Goal: Navigation & Orientation: Find specific page/section

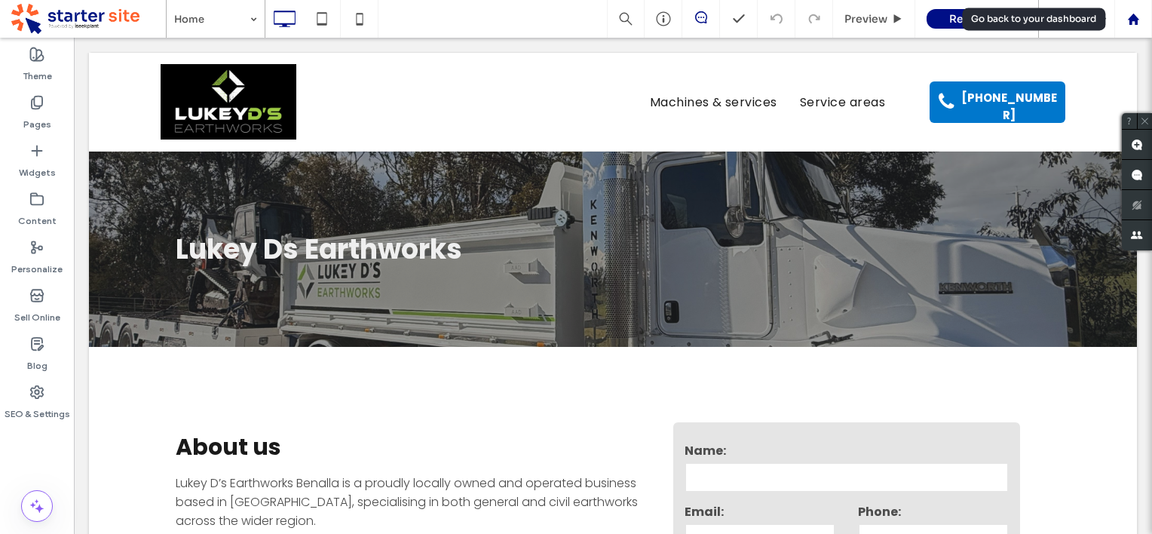
click at [1129, 18] on use at bounding box center [1132, 18] width 11 height 11
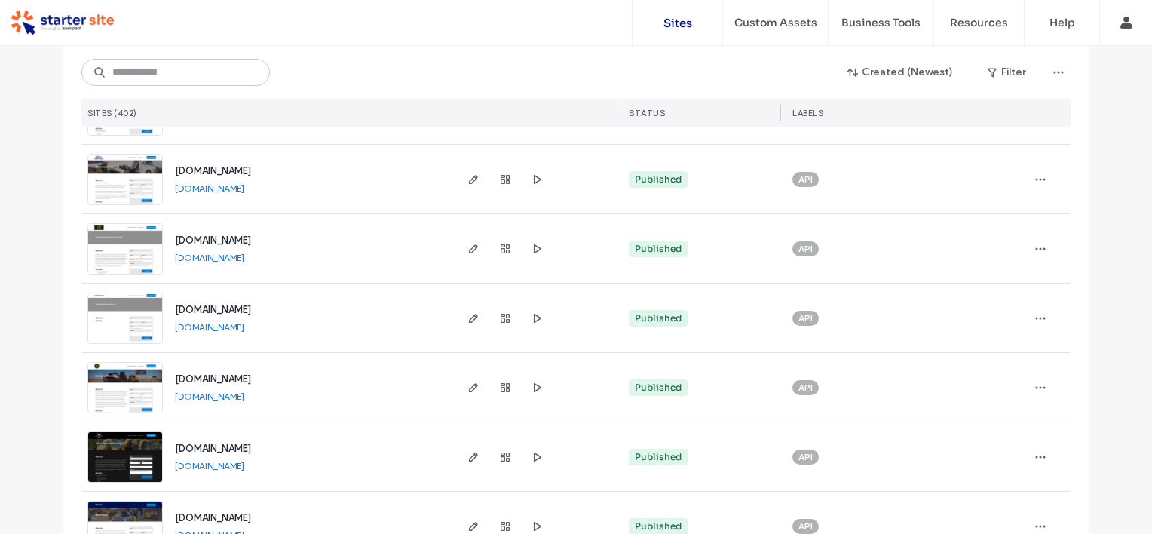
scroll to position [226, 0]
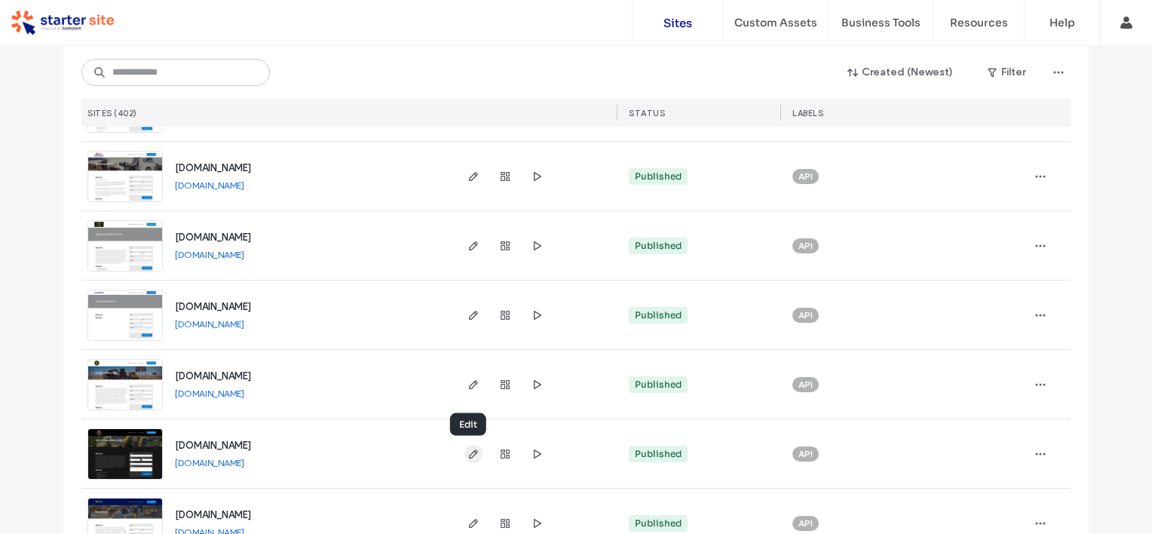
click at [470, 458] on icon "button" at bounding box center [473, 454] width 12 height 12
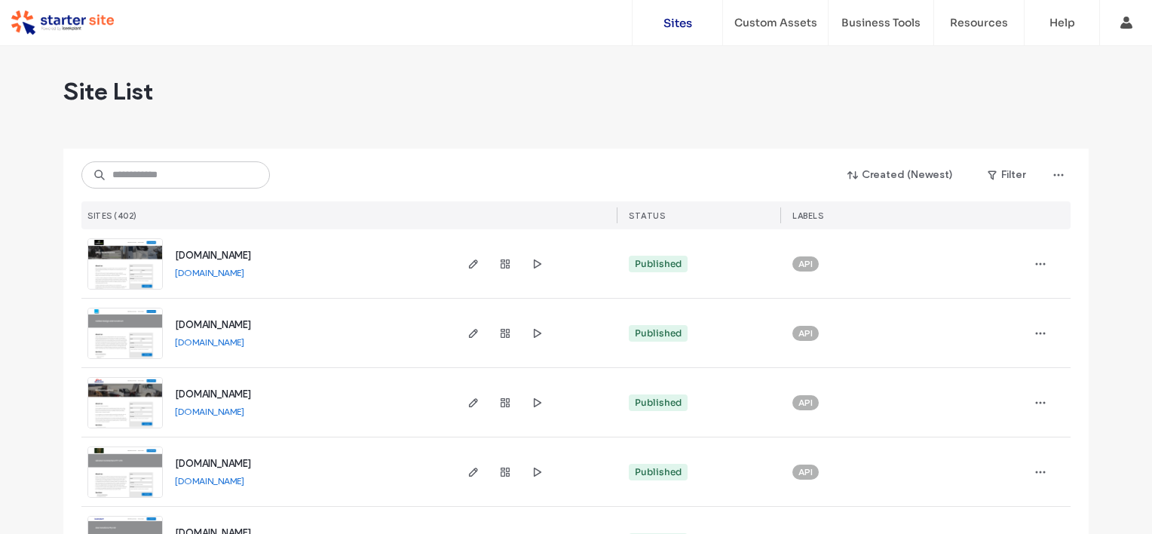
scroll to position [302, 0]
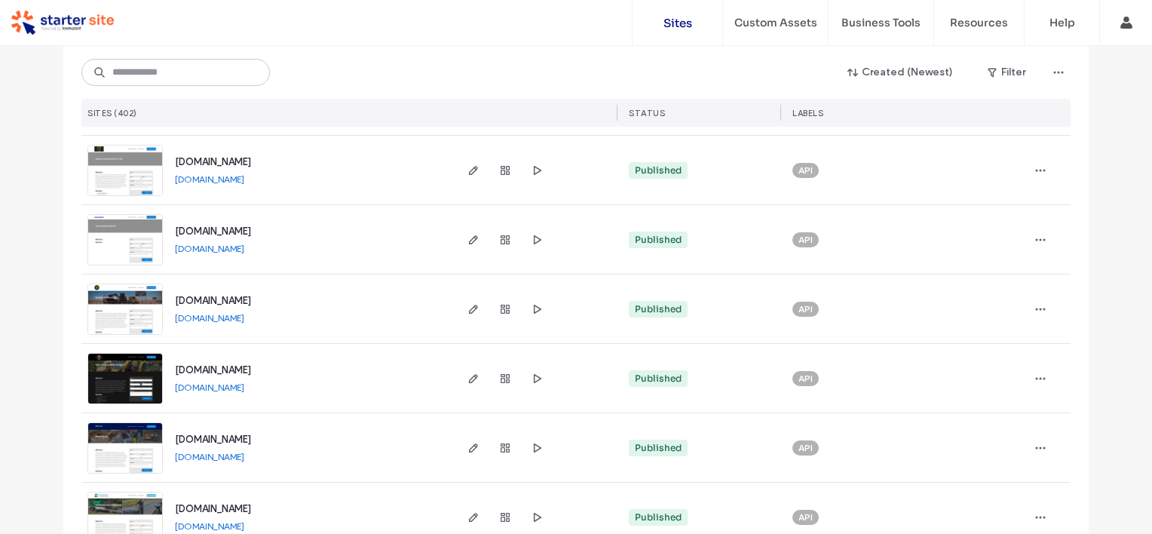
click at [222, 392] on link "[DOMAIN_NAME]" at bounding box center [209, 386] width 69 height 11
click at [234, 317] on link "[DOMAIN_NAME]" at bounding box center [209, 317] width 69 height 11
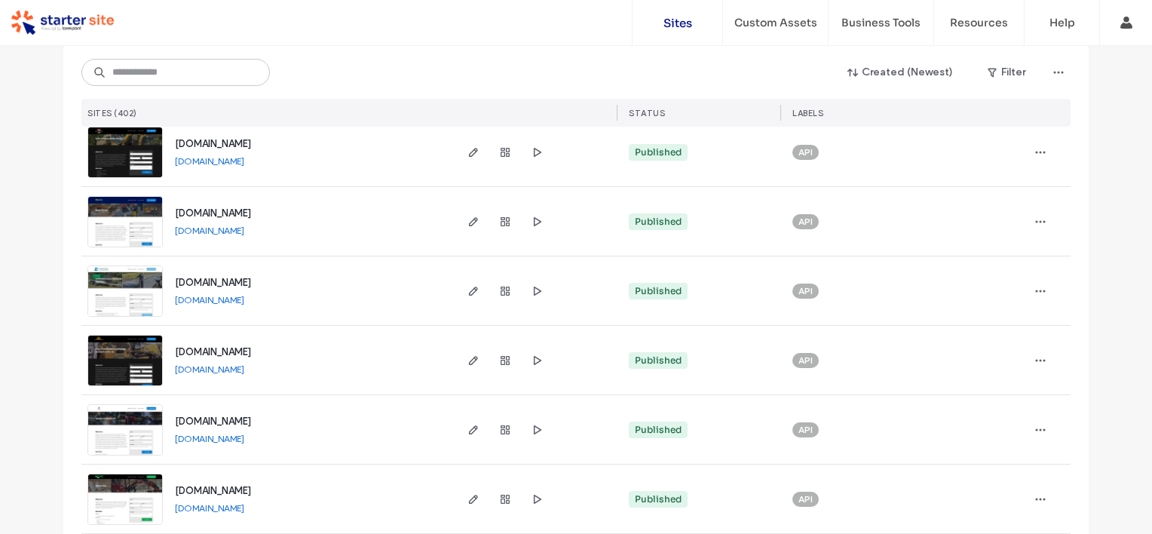
click at [243, 366] on link "[DOMAIN_NAME]" at bounding box center [209, 368] width 69 height 11
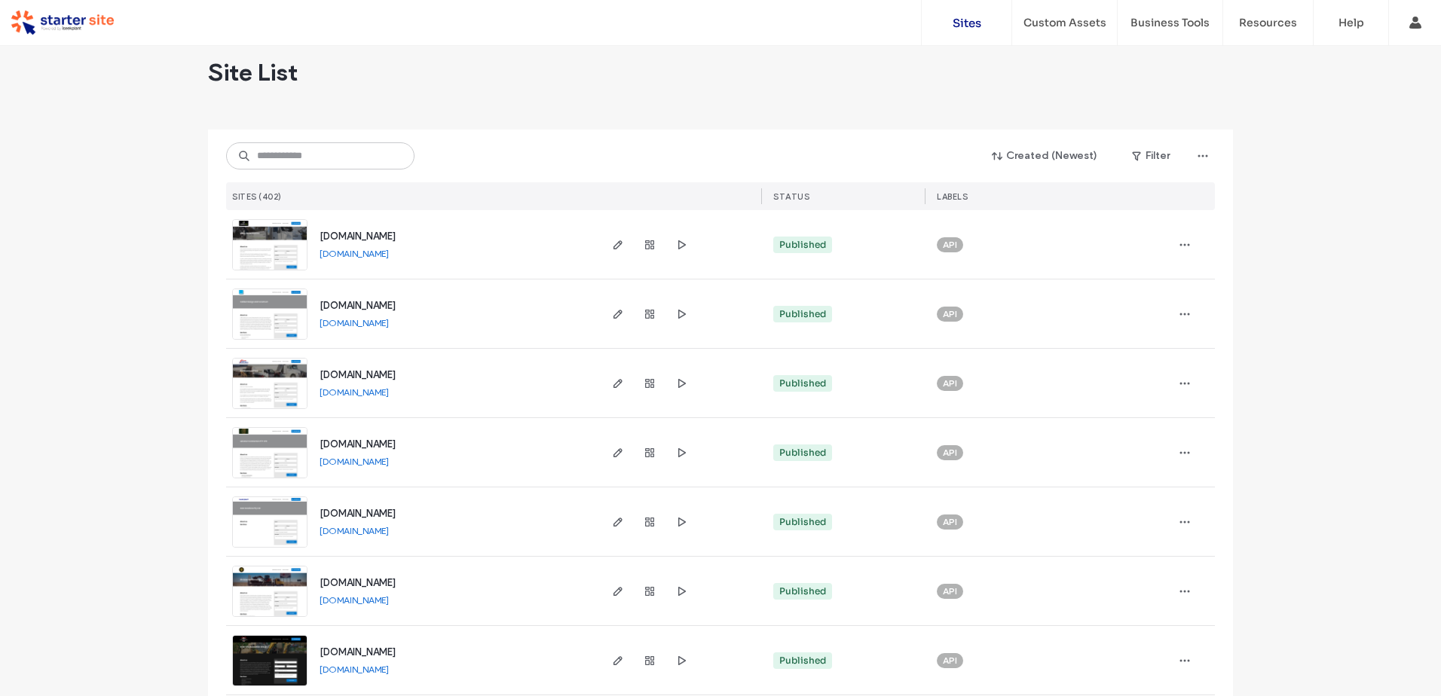
scroll to position [0, 0]
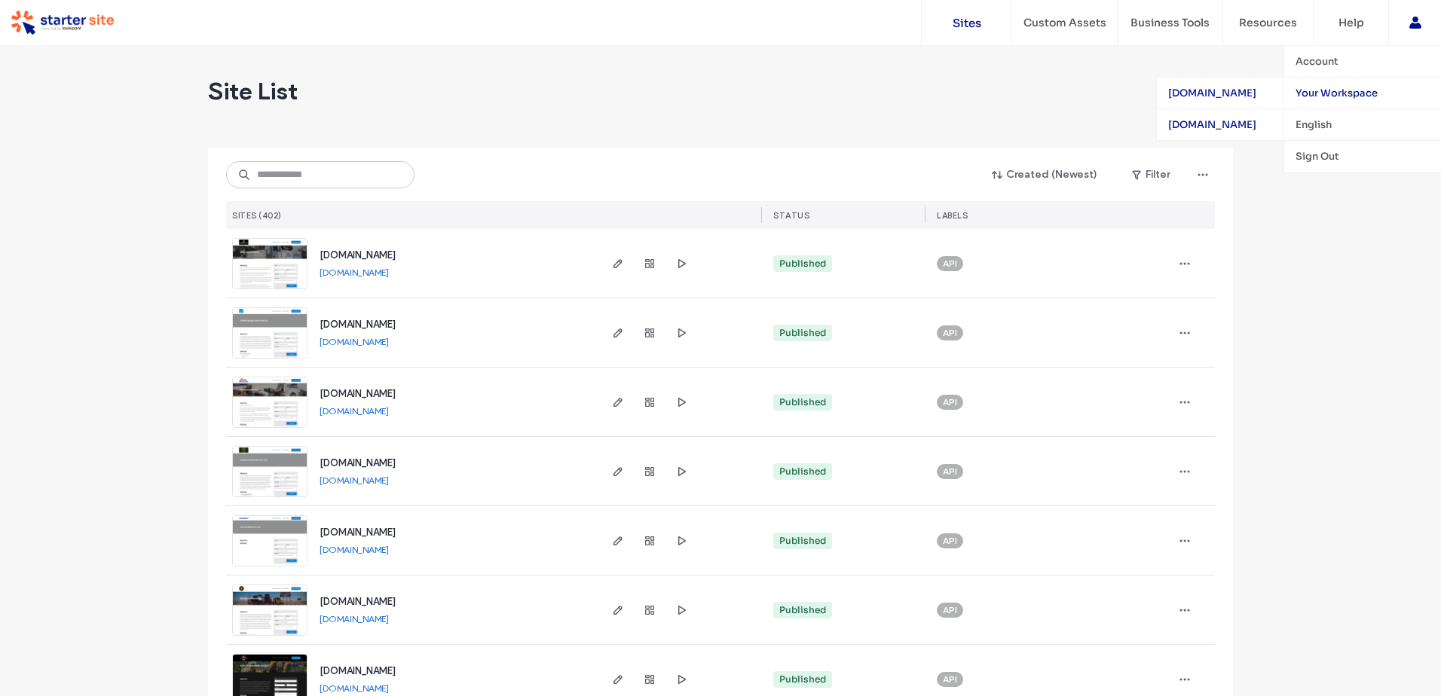
click at [1151, 124] on div "[DOMAIN_NAME]" at bounding box center [1220, 125] width 127 height 32
